Goal: Task Accomplishment & Management: Manage account settings

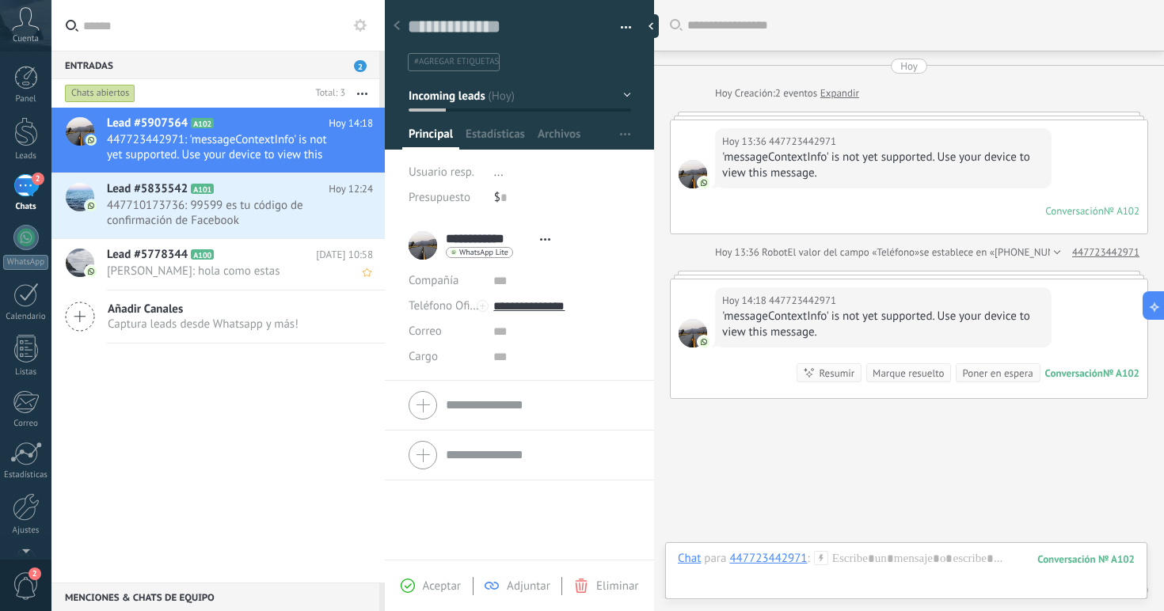
scroll to position [15, 0]
drag, startPoint x: 161, startPoint y: 384, endPoint x: 168, endPoint y: 79, distance: 304.9
click at [168, 81] on div "Chats abiertos Total: 3 Silenciar Acciones múltiples Ordenar Más recientes Larg…" at bounding box center [217, 331] width 333 height 504
drag, startPoint x: 163, startPoint y: 89, endPoint x: 196, endPoint y: 368, distance: 280.6
click at [196, 369] on div "Chats abiertos Total: 3 Silenciar Acciones múltiples Ordenar Más recientes Larg…" at bounding box center [217, 331] width 333 height 504
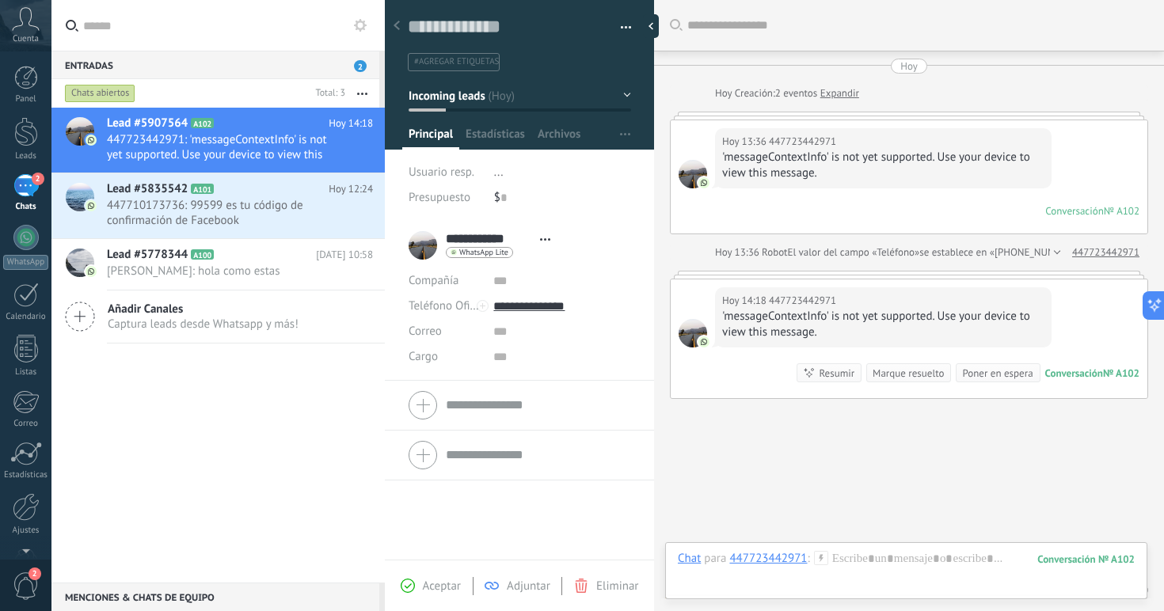
click at [196, 368] on div "Lead #5907564 A102 [DATE] 14:18 447723442971: 'messageContextInfo' is not yet s…" at bounding box center [217, 345] width 333 height 475
click at [659, 17] on div at bounding box center [655, 26] width 24 height 24
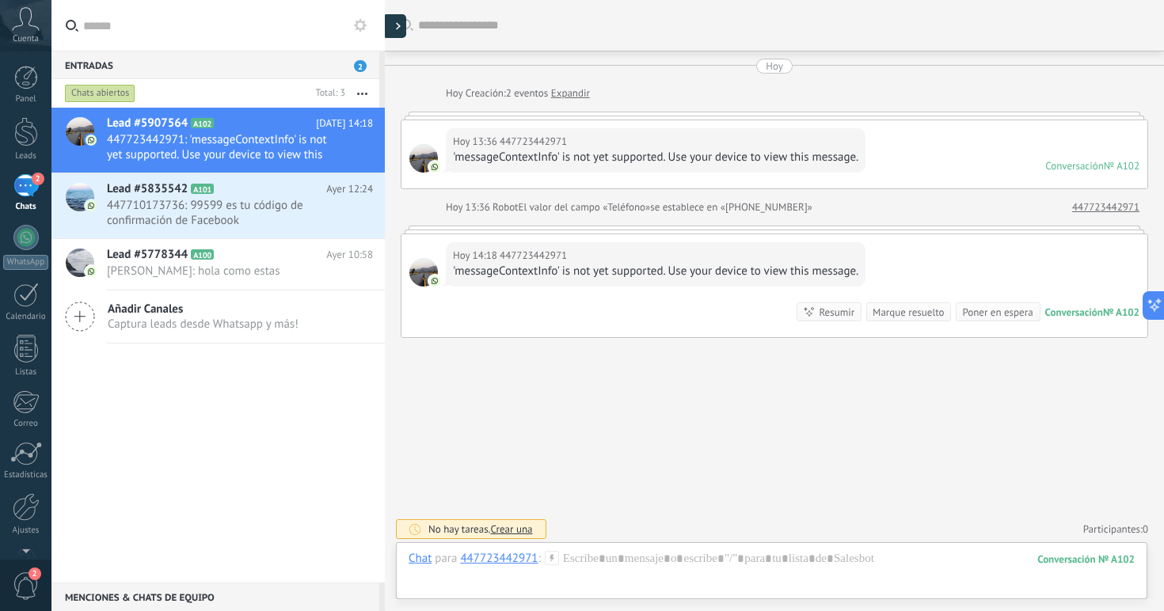
click at [399, 28] on icon at bounding box center [398, 26] width 5 height 8
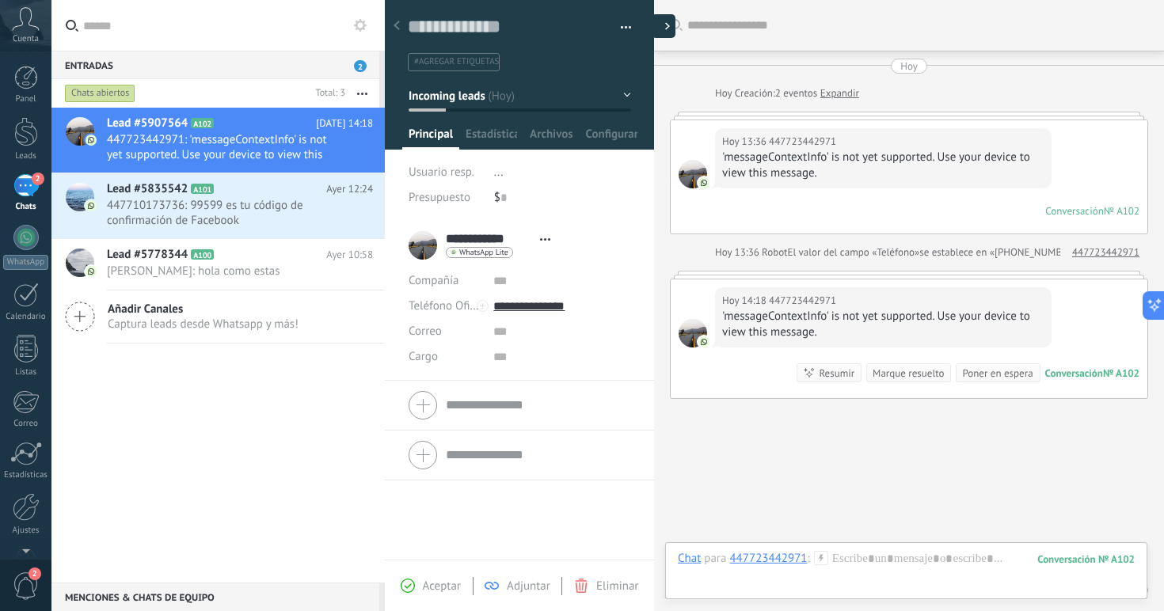
scroll to position [24, 0]
click at [355, 62] on span "2" at bounding box center [360, 66] width 13 height 12
click at [247, 201] on span "447710173736: 99599 es tu código de confirmación de Facebook" at bounding box center [225, 213] width 236 height 30
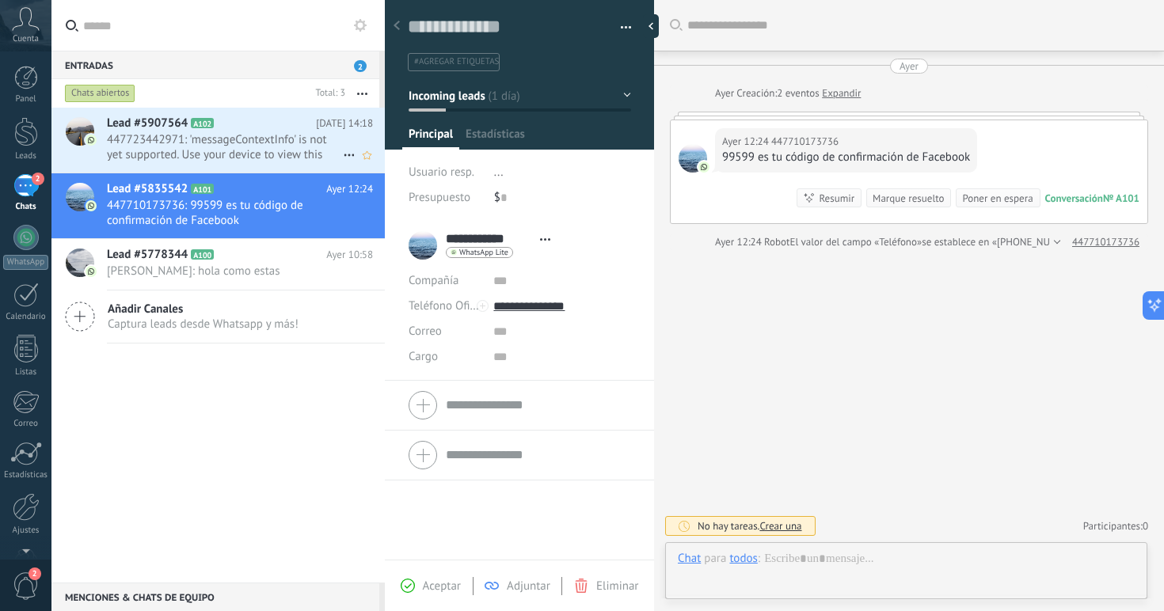
scroll to position [24, 0]
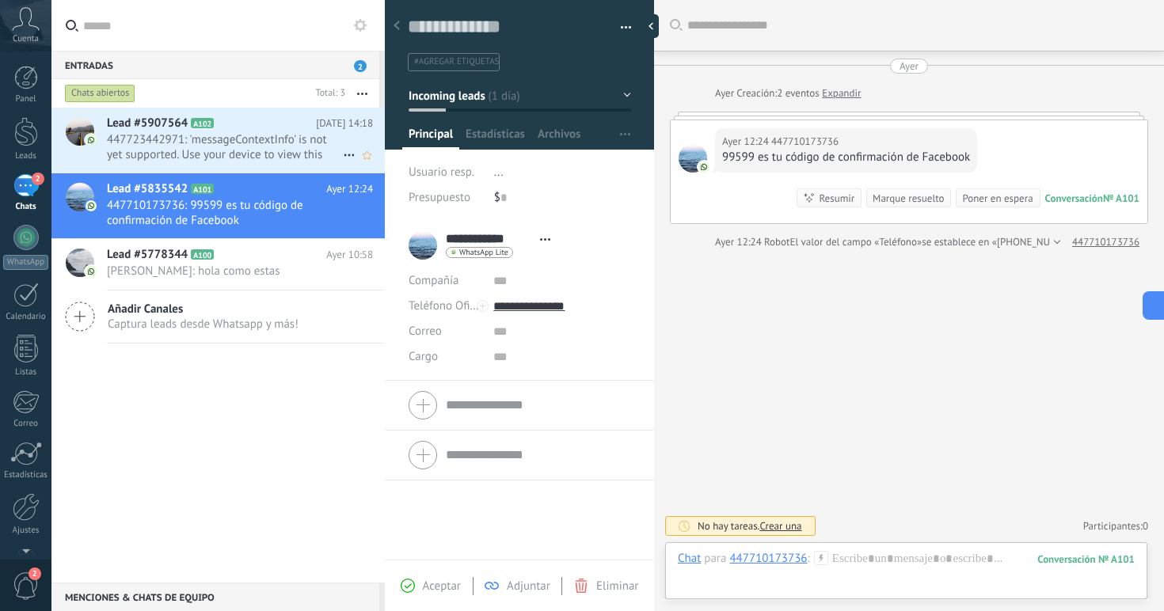
click at [253, 131] on h2 "Lead #5907564 A102" at bounding box center [211, 124] width 209 height 16
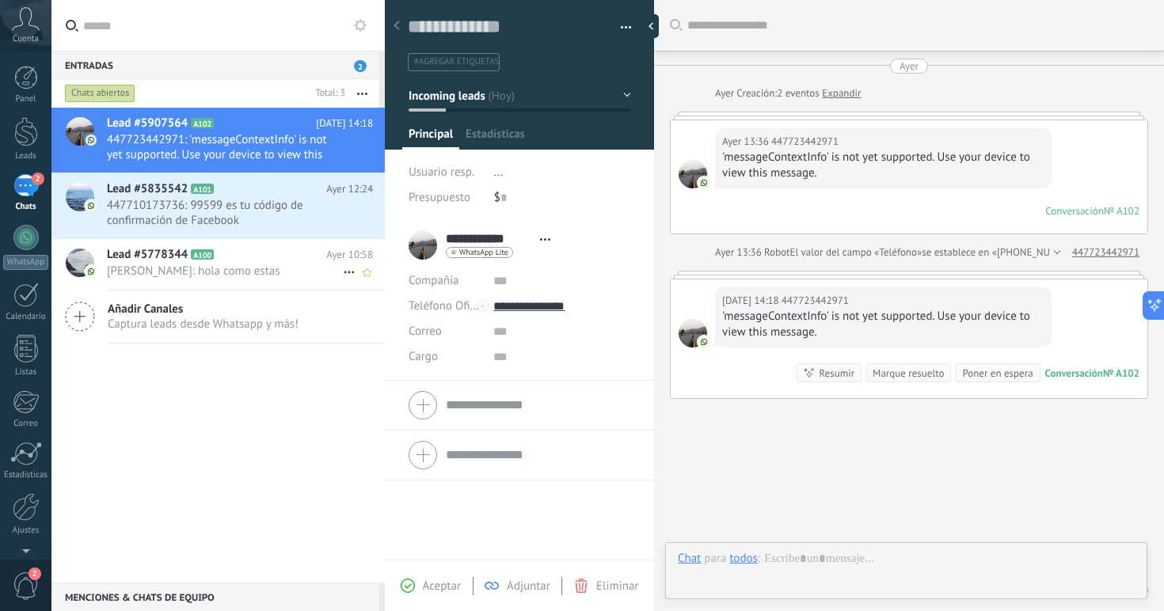
scroll to position [63, 0]
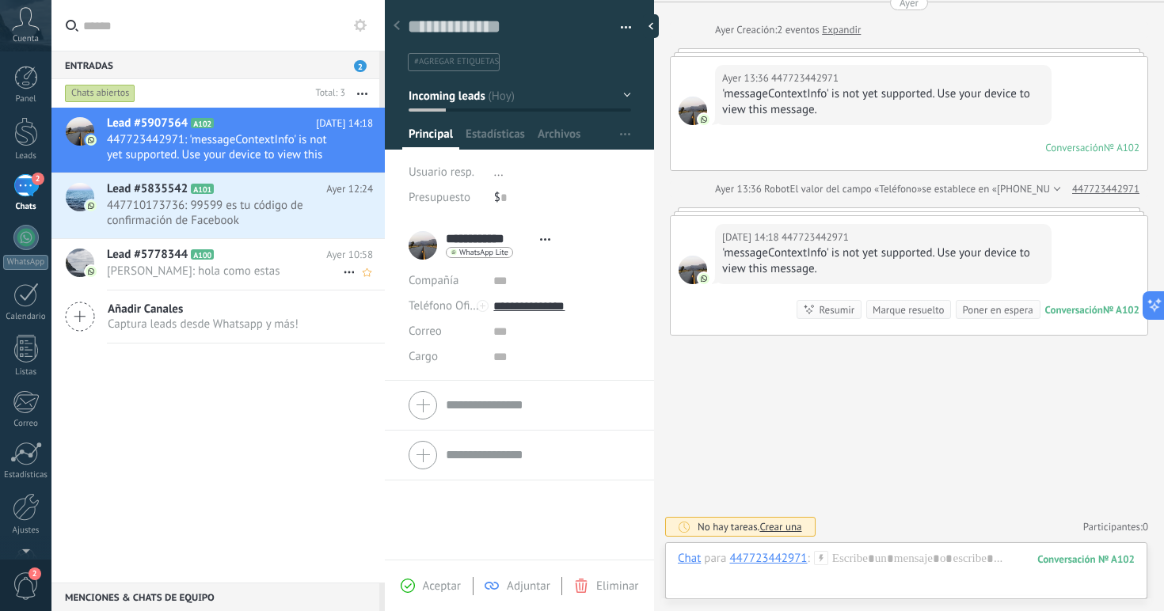
click at [224, 260] on icon at bounding box center [227, 255] width 16 height 16
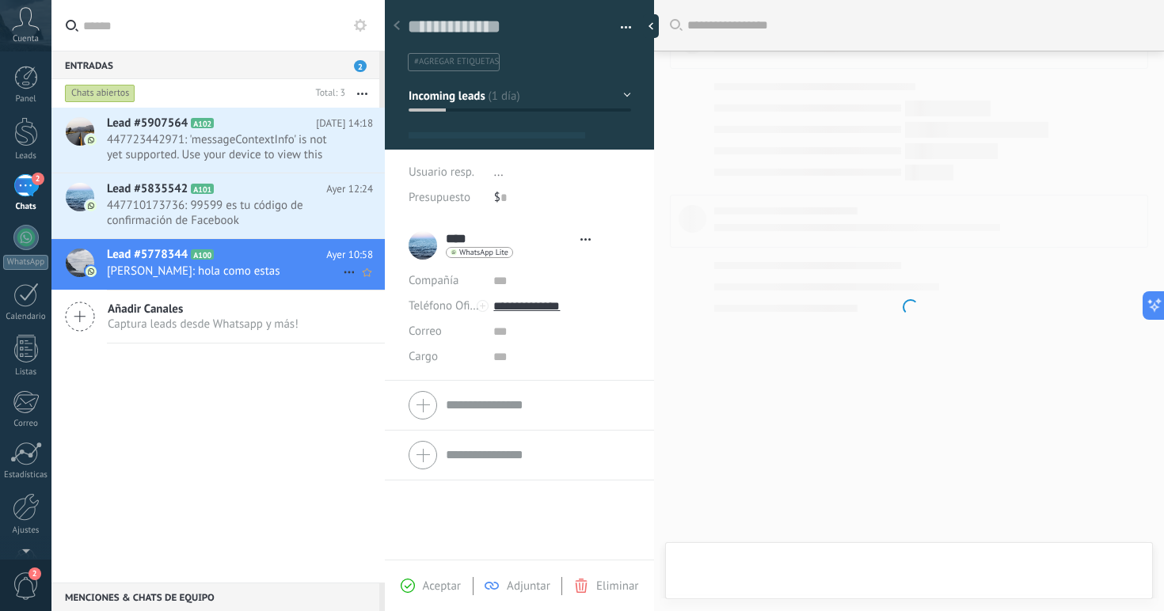
type textarea "**********"
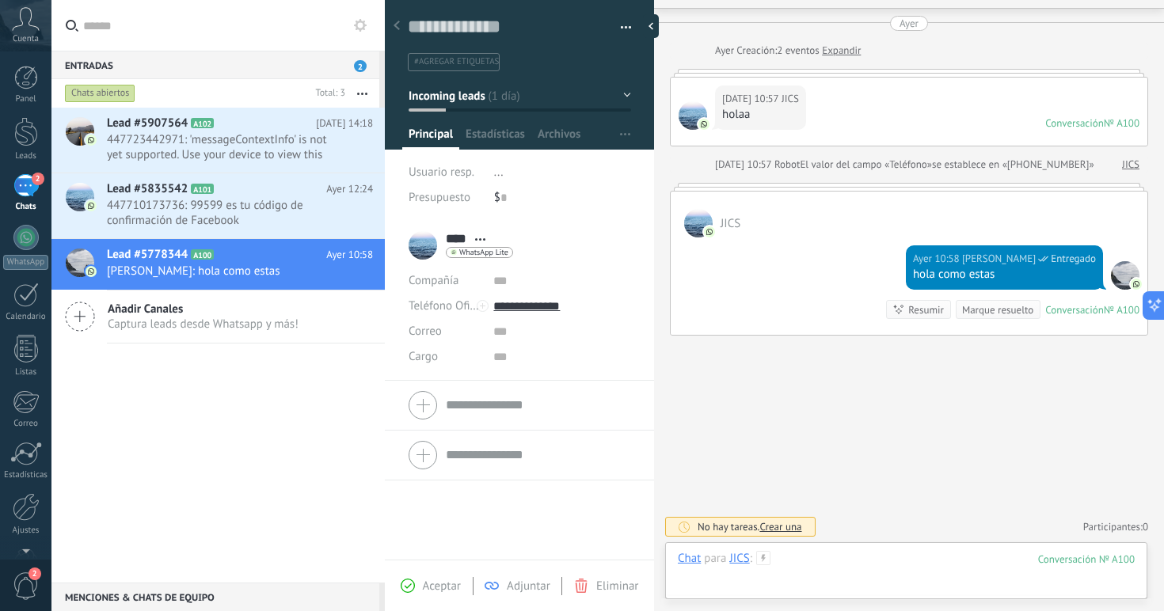
click at [827, 559] on div at bounding box center [906, 575] width 457 height 48
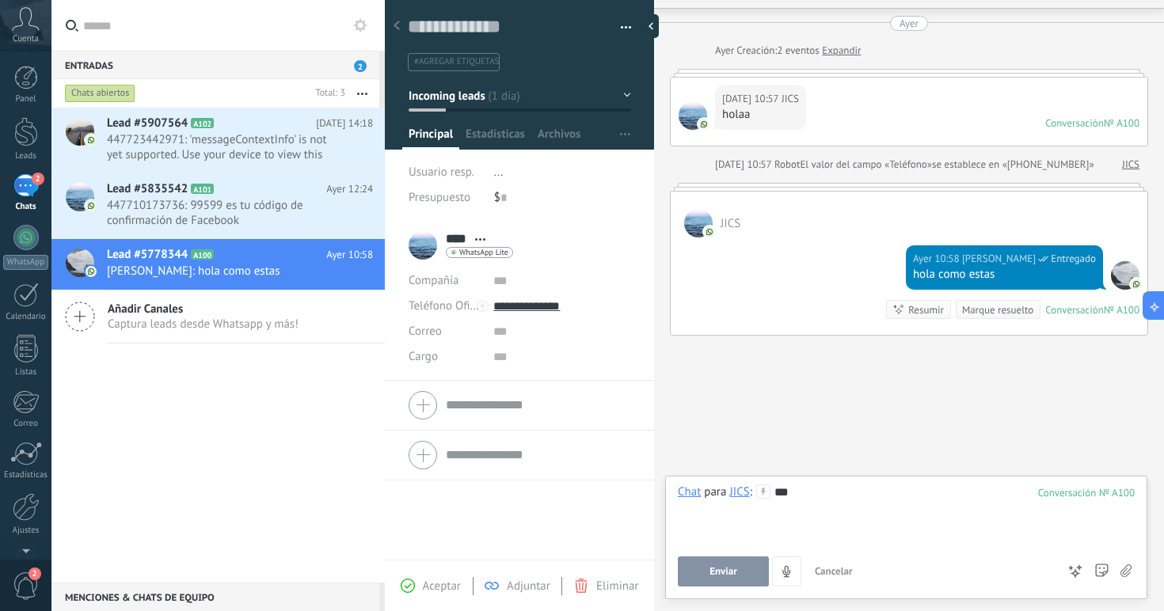
click at [720, 575] on span "Enviar" at bounding box center [723, 571] width 28 height 11
